Goal: Information Seeking & Learning: Check status

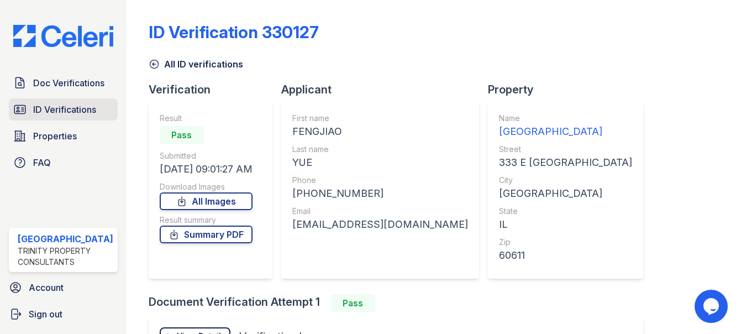
drag, startPoint x: 80, startPoint y: 101, endPoint x: 14, endPoint y: 118, distance: 68.0
click at [80, 101] on link "ID Verifications" at bounding box center [63, 109] width 109 height 22
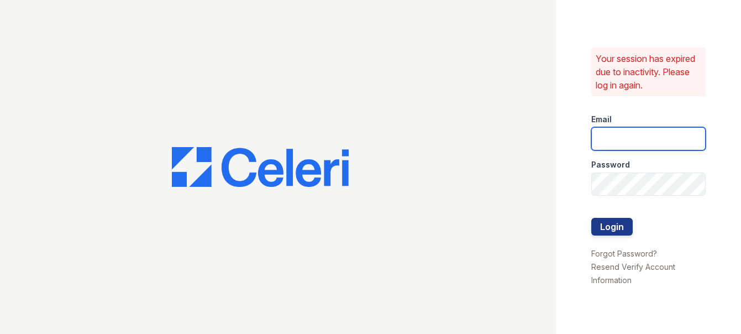
type input "[EMAIL_ADDRESS][DOMAIN_NAME]"
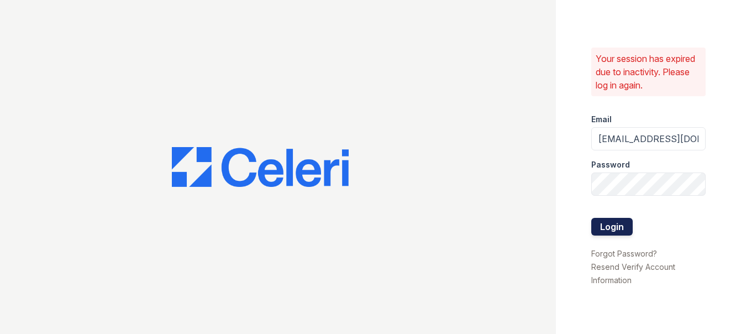
click at [611, 227] on button "Login" at bounding box center [612, 227] width 41 height 18
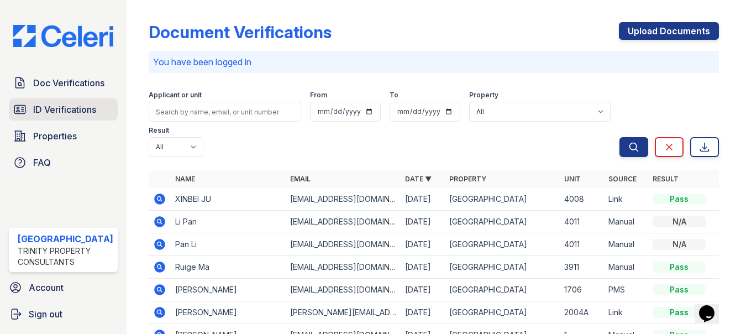
click at [71, 106] on span "ID Verifications" at bounding box center [64, 109] width 63 height 13
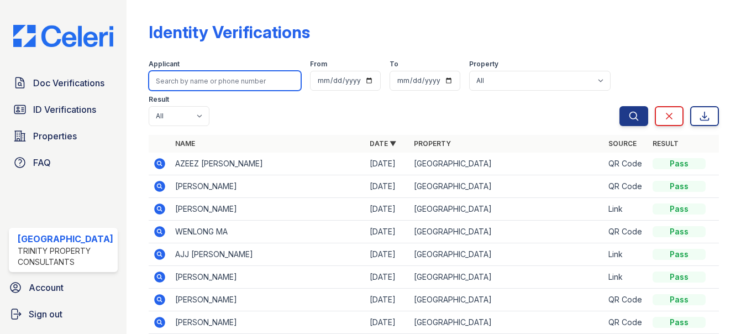
click at [195, 79] on input "search" at bounding box center [225, 81] width 153 height 20
type input "n"
type input "matt"
click at [620, 106] on button "Search" at bounding box center [634, 116] width 29 height 20
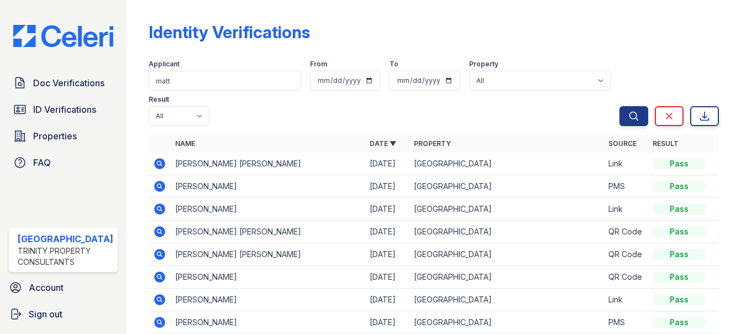
click at [228, 95] on div "Applicant matt From To Property All Arrive Streeterville Result All Pass Fail C…" at bounding box center [384, 90] width 471 height 71
click at [232, 82] on input "matt" at bounding box center [225, 81] width 153 height 20
type input "matt sch"
click at [620, 106] on button "Search" at bounding box center [634, 116] width 29 height 20
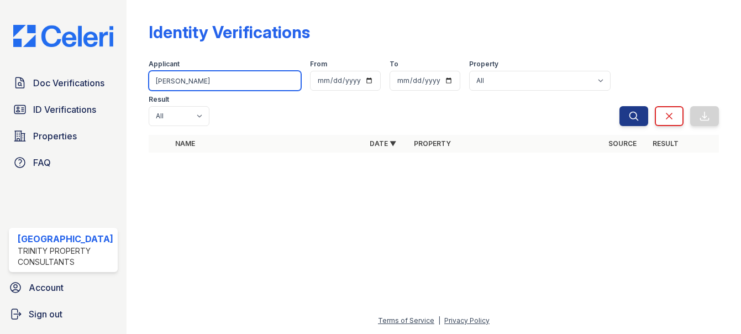
drag, startPoint x: 232, startPoint y: 85, endPoint x: -3, endPoint y: 30, distance: 241.2
click at [0, 30] on html "Doc Verifications ID Verifications Properties FAQ Arrive Streeterville Trinity …" at bounding box center [370, 167] width 741 height 334
type input "scherner"
click at [620, 106] on button "Search" at bounding box center [634, 116] width 29 height 20
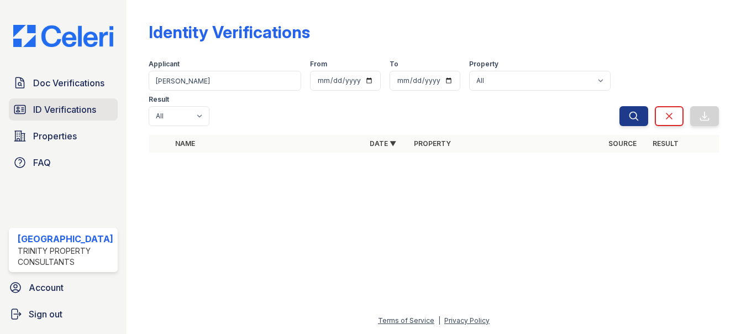
click at [49, 103] on span "ID Verifications" at bounding box center [64, 109] width 63 height 13
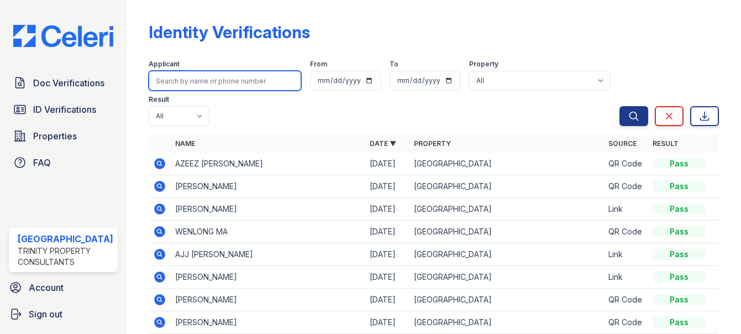
click at [215, 75] on input "search" at bounding box center [225, 81] width 153 height 20
type input "matt"
click at [620, 106] on button "Search" at bounding box center [634, 116] width 29 height 20
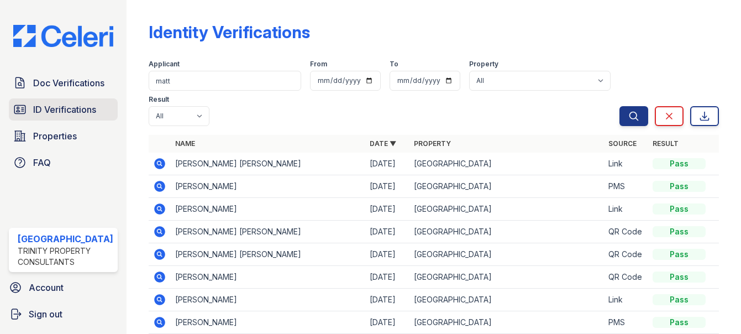
click at [57, 101] on link "ID Verifications" at bounding box center [63, 109] width 109 height 22
